Goal: Task Accomplishment & Management: Manage account settings

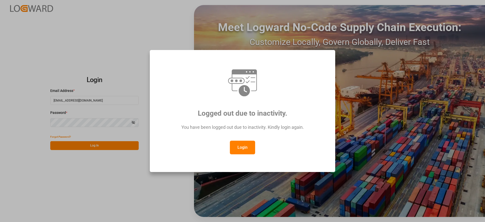
click at [240, 141] on button "Login" at bounding box center [242, 148] width 25 height 14
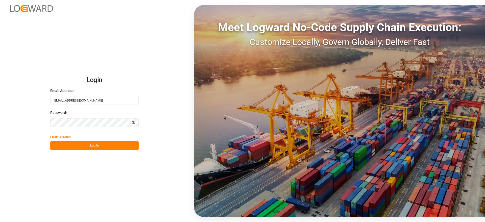
click at [118, 145] on button "Log In" at bounding box center [94, 145] width 89 height 9
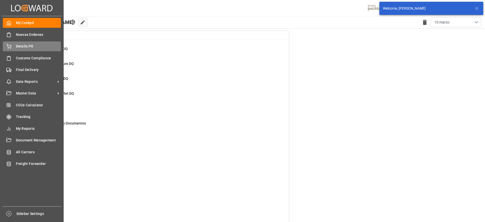
click at [13, 48] on div "Details PO Details PO" at bounding box center [32, 46] width 58 height 10
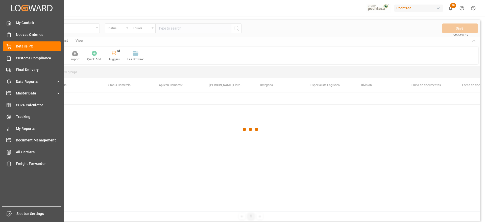
click at [30, 71] on span "Final Delivery" at bounding box center [38, 69] width 45 height 5
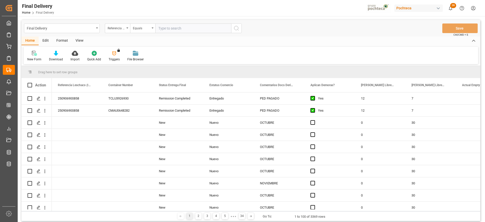
click at [168, 29] on input "text" at bounding box center [194, 29] width 76 height 10
paste input "251006900084"
type input "251006900084"
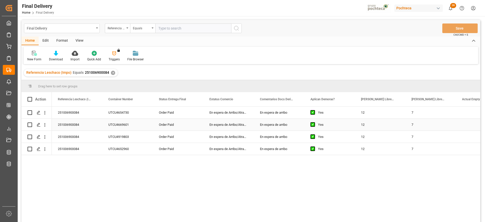
click at [123, 109] on div "UTCU4654730" at bounding box center [127, 113] width 51 height 12
drag, startPoint x: 121, startPoint y: 98, endPoint x: 38, endPoint y: 96, distance: 83.0
click at [40, 112] on polygon "Press SPACE to select this row." at bounding box center [38, 112] width 3 height 3
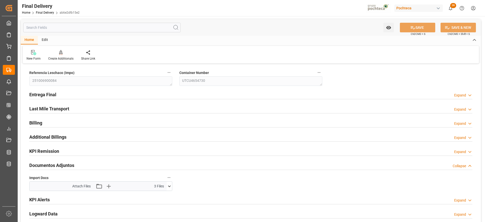
click at [169, 187] on icon at bounding box center [169, 186] width 5 height 5
click at [168, 183] on button at bounding box center [169, 186] width 5 height 9
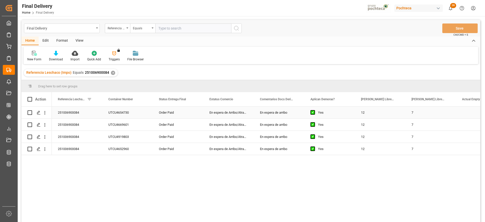
click at [449, 117] on div "7" at bounding box center [431, 113] width 51 height 12
drag, startPoint x: 123, startPoint y: 99, endPoint x: 28, endPoint y: 108, distance: 94.7
click at [127, 116] on div "251006900084" at bounding box center [127, 113] width 51 height 12
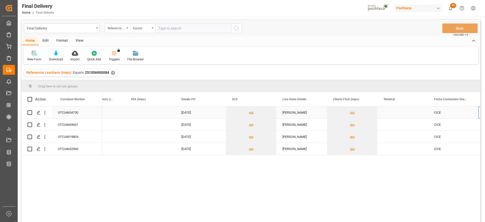
scroll to position [0, 382]
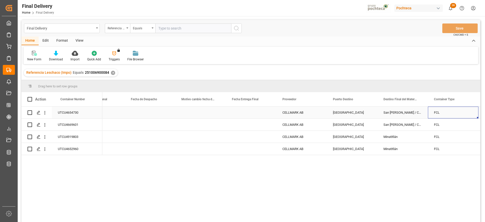
click at [153, 114] on div "Press SPACE to select this row." at bounding box center [150, 113] width 51 height 12
click at [159, 147] on div "Press SPACE to select this row." at bounding box center [150, 149] width 51 height 12
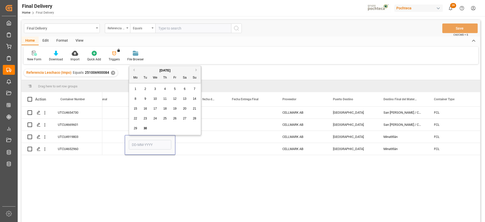
click at [137, 90] on div "1" at bounding box center [135, 89] width 6 height 6
type input "01-09-2025"
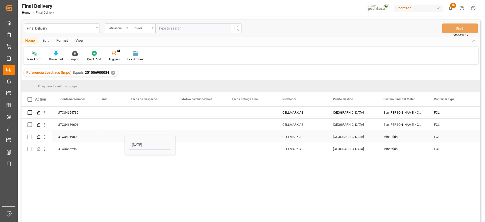
click at [212, 142] on div "Press SPACE to select this row." at bounding box center [200, 137] width 51 height 12
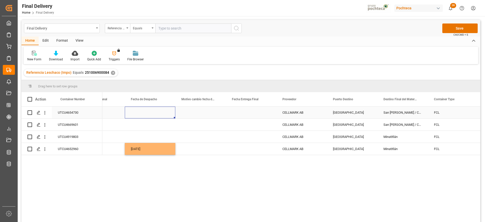
click at [144, 114] on div "Press SPACE to select this row." at bounding box center [150, 113] width 51 height 12
click at [156, 151] on div "01-09-2025" at bounding box center [150, 149] width 51 height 12
click at [148, 114] on div "Press SPACE to select this row." at bounding box center [150, 113] width 51 height 12
click at [149, 126] on div "Press SPACE to select this row." at bounding box center [150, 125] width 51 height 12
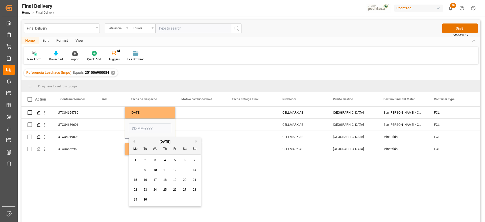
click at [147, 158] on div "2" at bounding box center [145, 161] width 6 height 6
type input "02-09-2025"
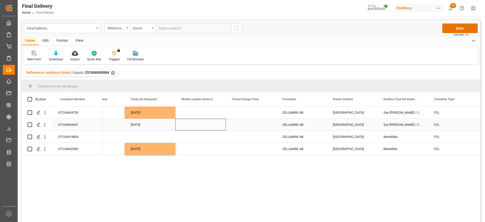
click at [188, 120] on div "Press SPACE to select this row." at bounding box center [200, 125] width 51 height 12
click at [150, 121] on div "02-09-2025" at bounding box center [150, 125] width 51 height 12
click at [149, 133] on div "Press SPACE to select this row." at bounding box center [150, 137] width 51 height 12
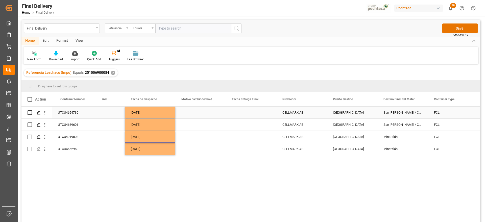
click at [191, 116] on div "Press SPACE to select this row." at bounding box center [200, 113] width 51 height 12
click at [260, 112] on div "Press SPACE to select this row." at bounding box center [251, 113] width 51 height 12
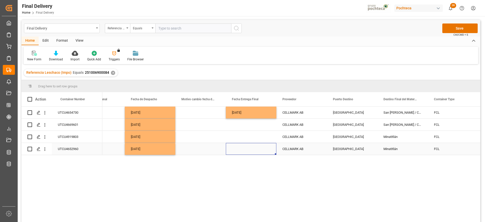
click at [249, 151] on div "Press SPACE to select this row." at bounding box center [251, 149] width 51 height 12
click at [242, 125] on div "Press SPACE to select this row." at bounding box center [251, 125] width 51 height 12
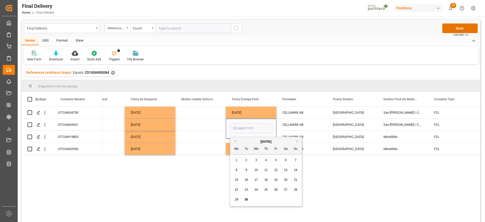
click at [256, 161] on span "3" at bounding box center [257, 161] width 2 height 4
type input "03-09-2025"
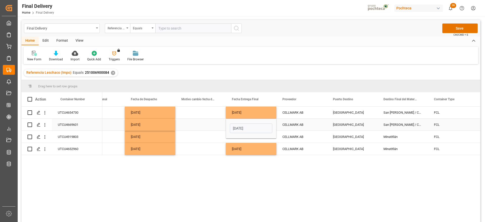
click at [206, 124] on div "Press SPACE to select this row." at bounding box center [200, 125] width 51 height 12
click at [253, 126] on div "03-09-2025" at bounding box center [251, 125] width 51 height 12
click at [251, 134] on div "Press SPACE to select this row." at bounding box center [251, 137] width 51 height 12
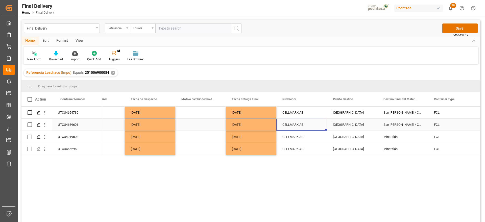
click at [307, 129] on div "CELLMARK AB" at bounding box center [302, 125] width 51 height 12
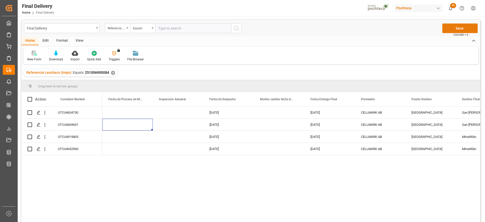
click at [468, 27] on button "Save" at bounding box center [460, 29] width 35 height 10
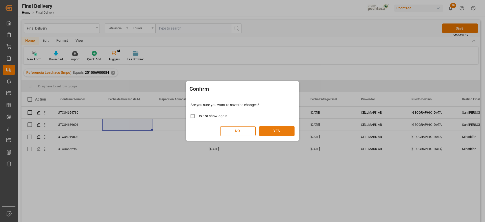
click at [278, 129] on button "YES" at bounding box center [276, 131] width 35 height 10
